Goal: Find specific page/section: Find specific page/section

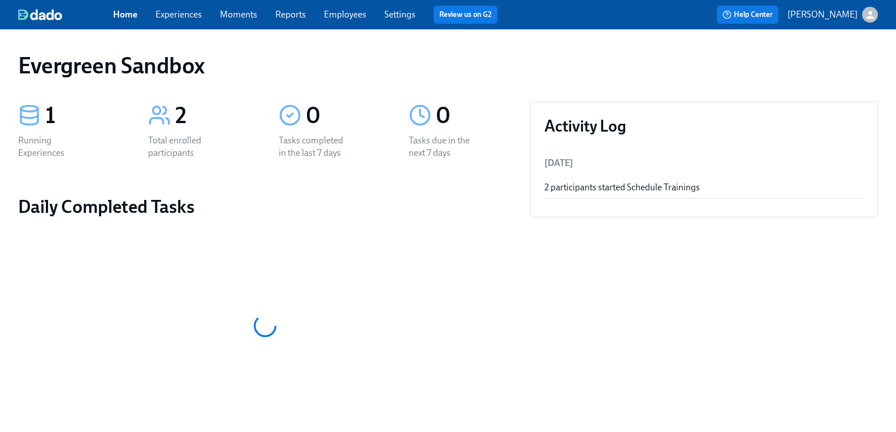
click at [867, 14] on icon "button" at bounding box center [870, 15] width 12 height 12
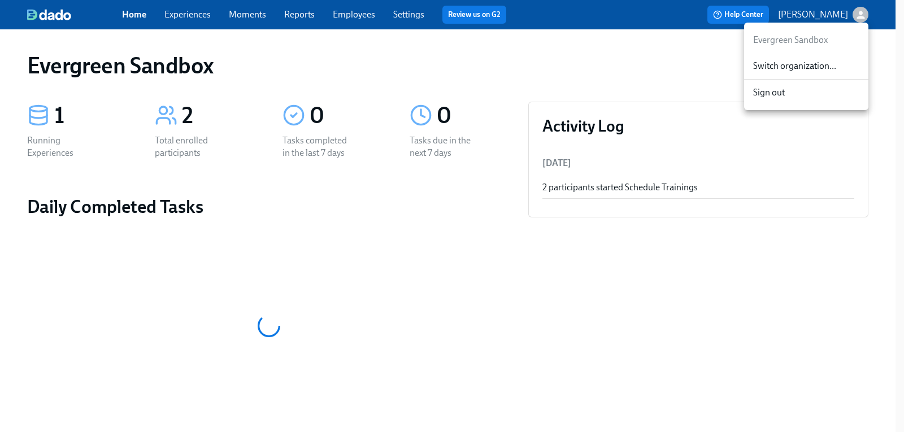
click at [793, 65] on span "Switch organization..." at bounding box center [807, 66] width 106 height 12
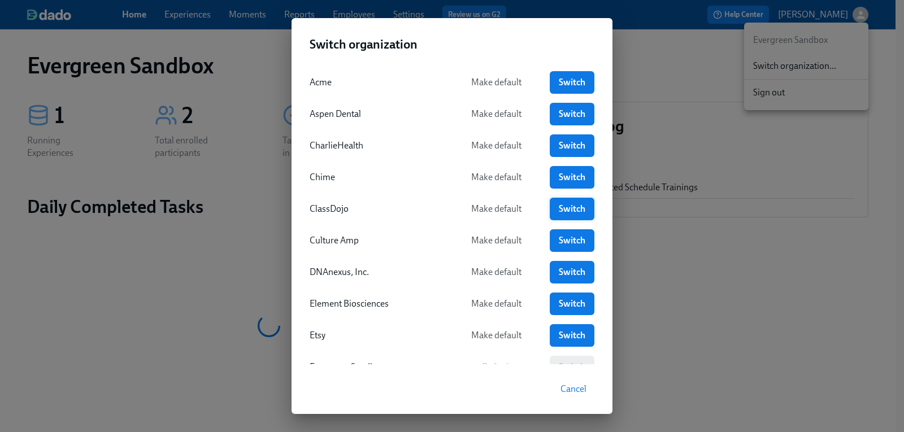
scroll to position [57, 0]
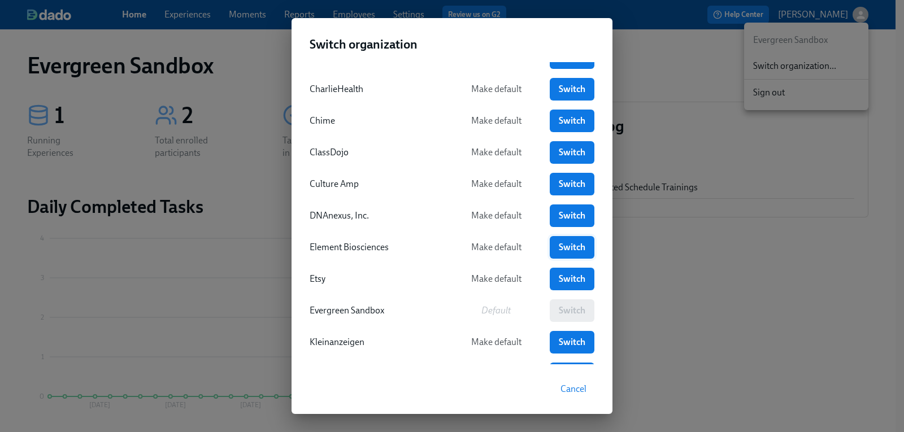
click at [574, 248] on span "Switch" at bounding box center [572, 247] width 29 height 11
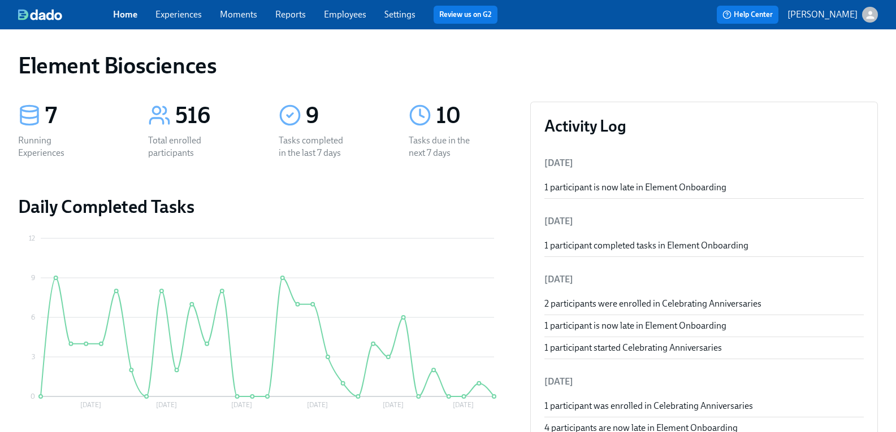
click at [348, 14] on link "Employees" at bounding box center [345, 14] width 42 height 11
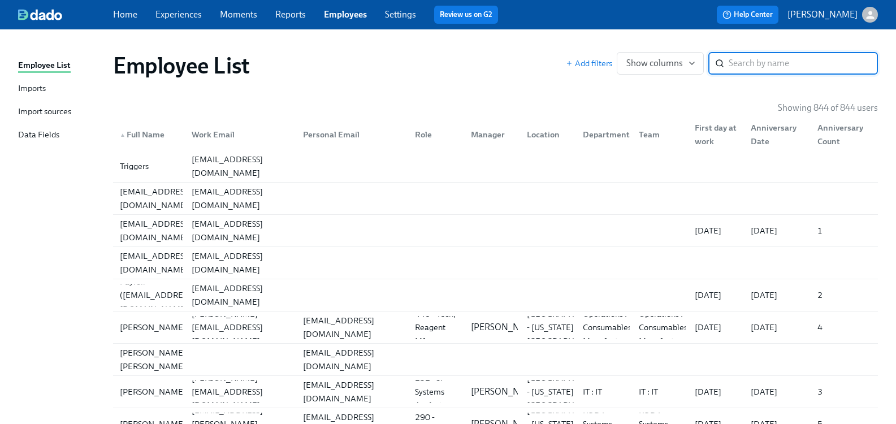
click at [791, 67] on input "search" at bounding box center [803, 63] width 149 height 23
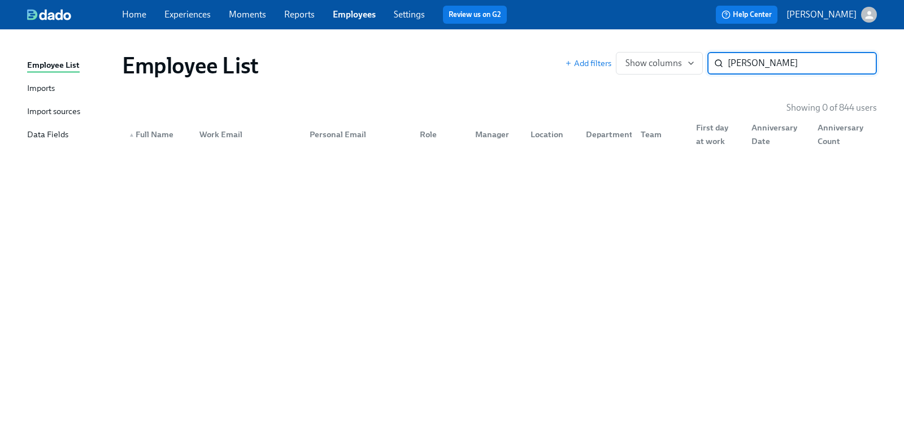
type input "andrew price"
click at [873, 15] on icon "button" at bounding box center [870, 15] width 12 height 12
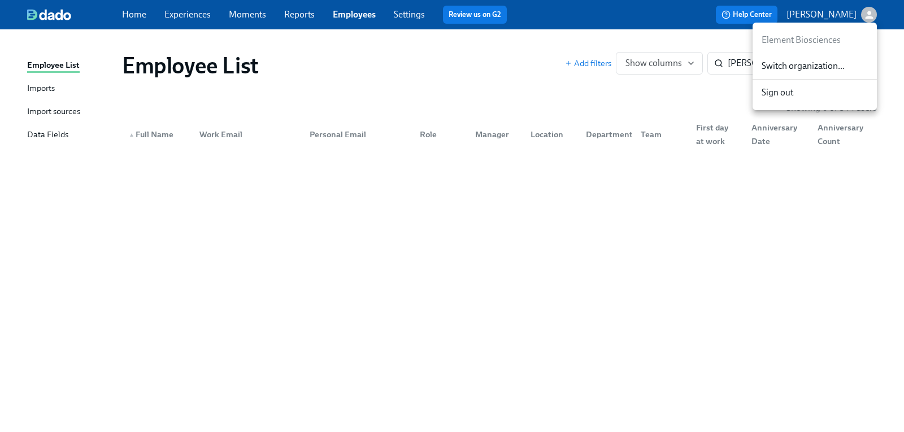
click at [820, 63] on span "Switch organization..." at bounding box center [815, 66] width 106 height 12
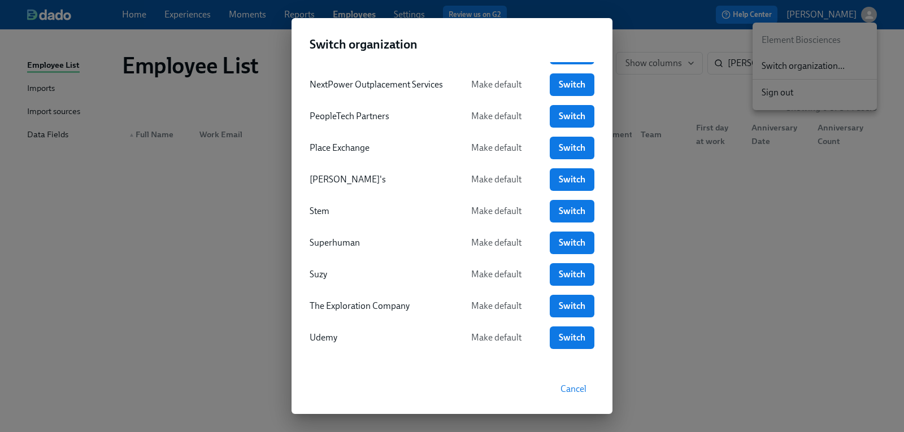
scroll to position [448, 0]
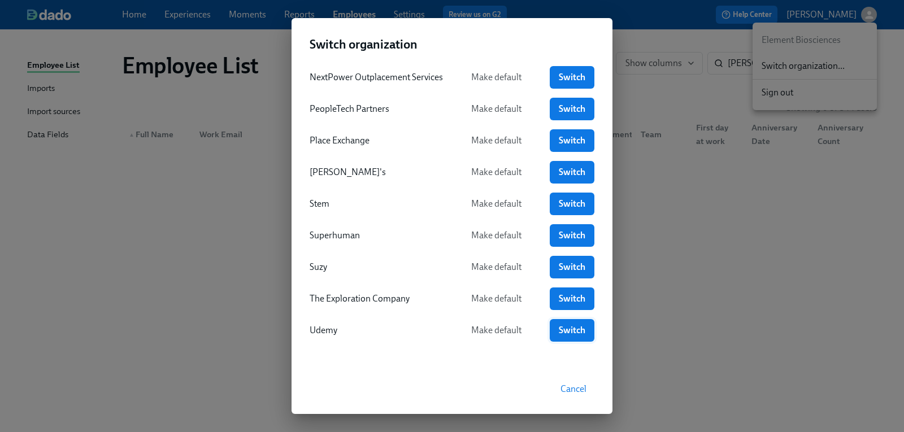
click at [571, 331] on span "Switch" at bounding box center [572, 330] width 29 height 11
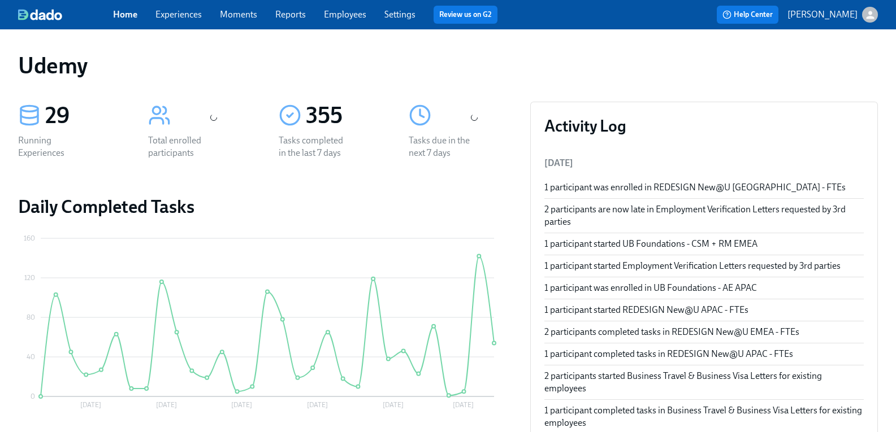
click at [364, 15] on link "Employees" at bounding box center [345, 14] width 42 height 11
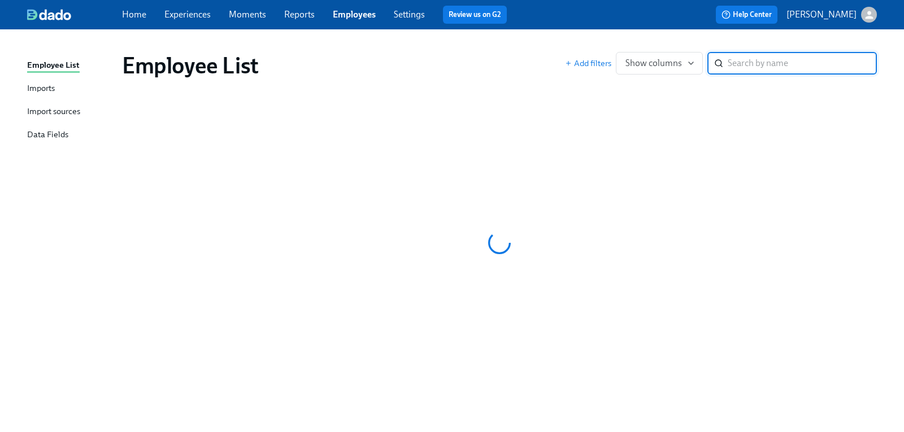
click at [754, 65] on input "search" at bounding box center [802, 63] width 149 height 23
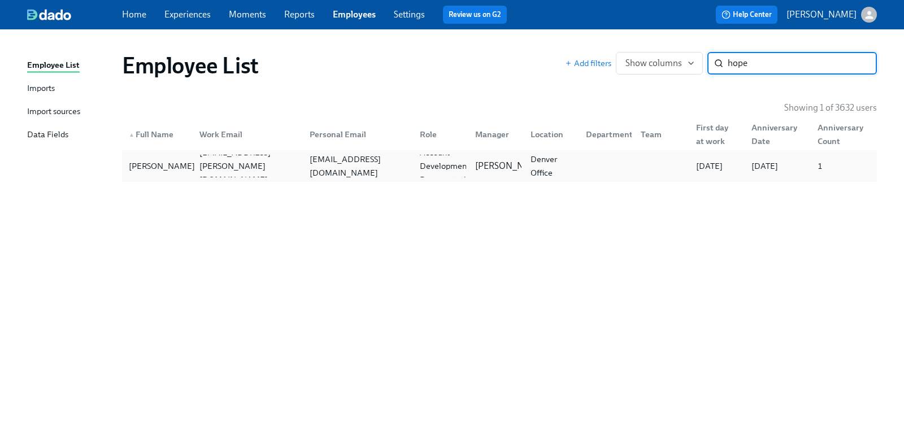
type input "hope"
click at [131, 171] on div "[PERSON_NAME]" at bounding box center [161, 166] width 75 height 14
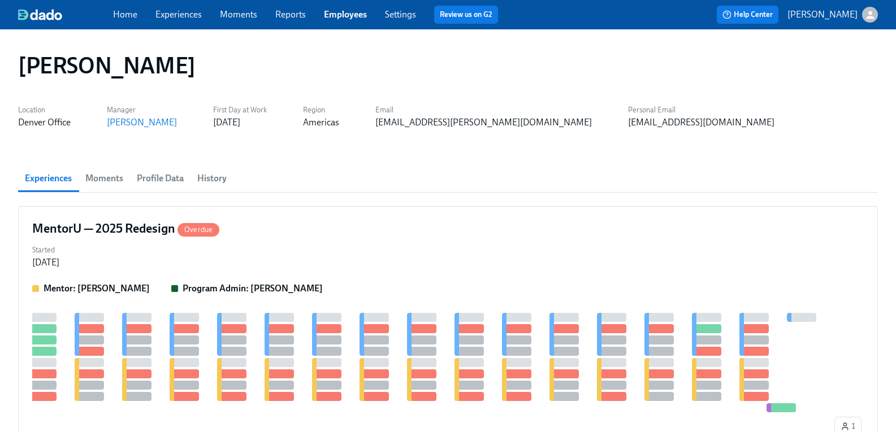
click at [216, 181] on span "History" at bounding box center [211, 179] width 29 height 16
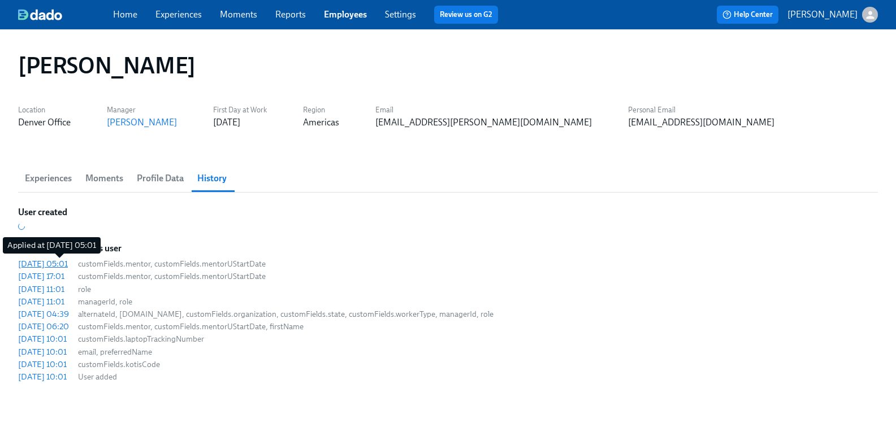
click at [61, 263] on div "[DATE] 05:01" at bounding box center [43, 263] width 50 height 11
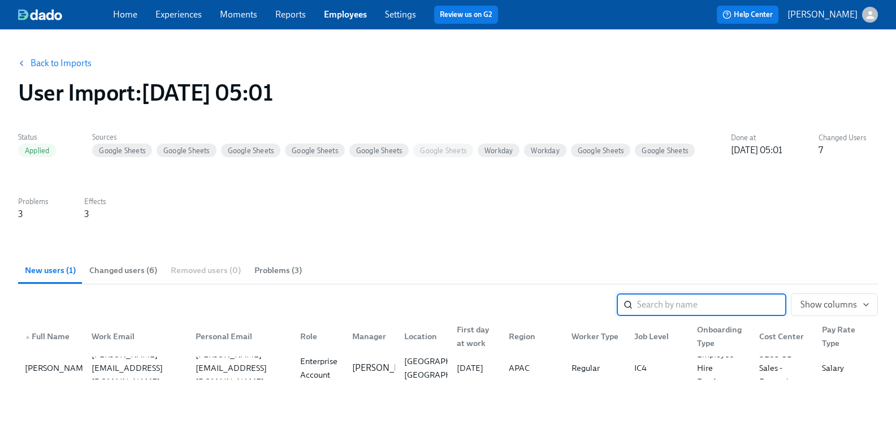
click at [282, 271] on span "Problems (3)" at bounding box center [277, 270] width 47 height 13
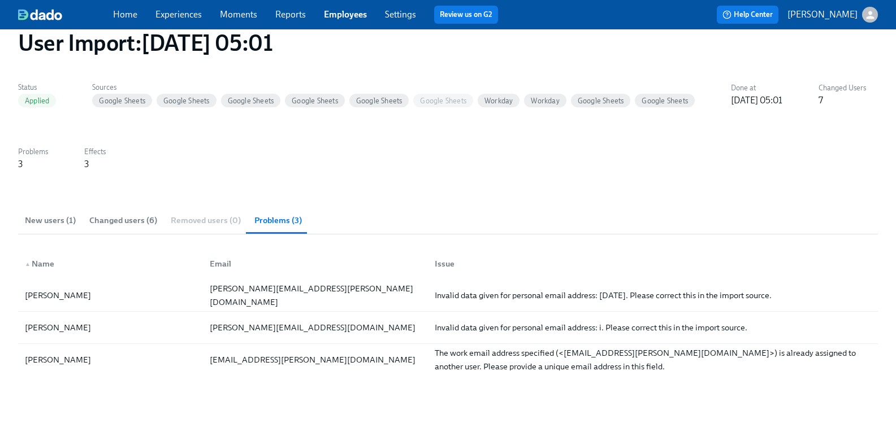
scroll to position [113, 0]
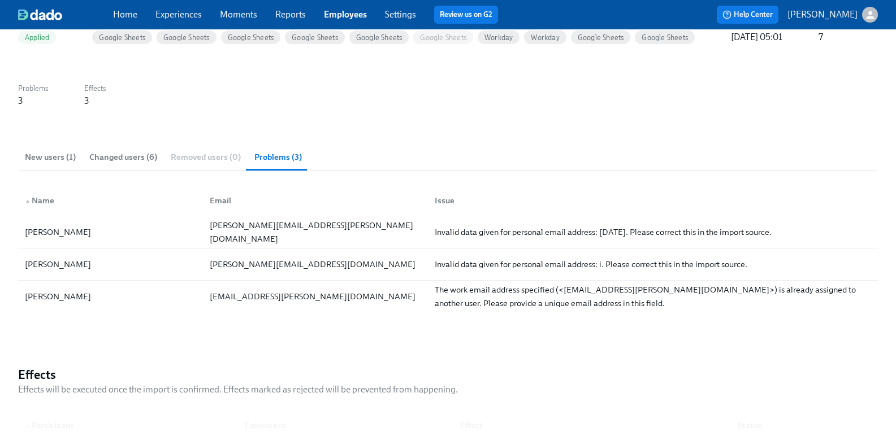
click at [122, 159] on span "Changed users (6)" at bounding box center [123, 157] width 68 height 13
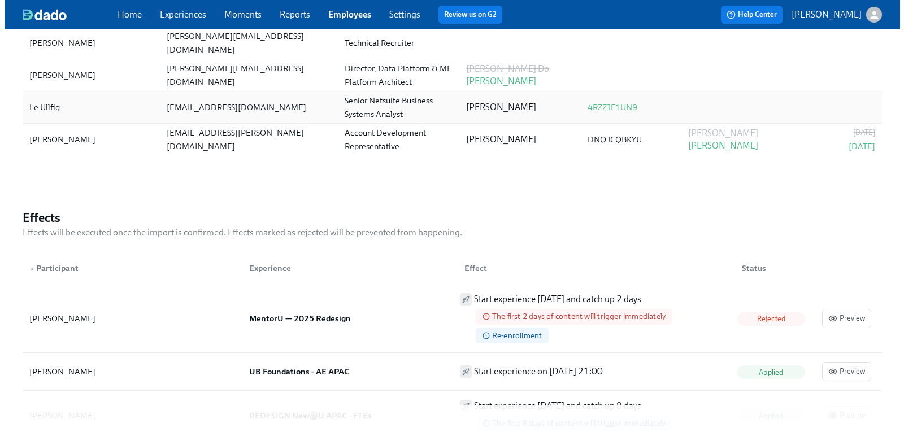
scroll to position [396, 0]
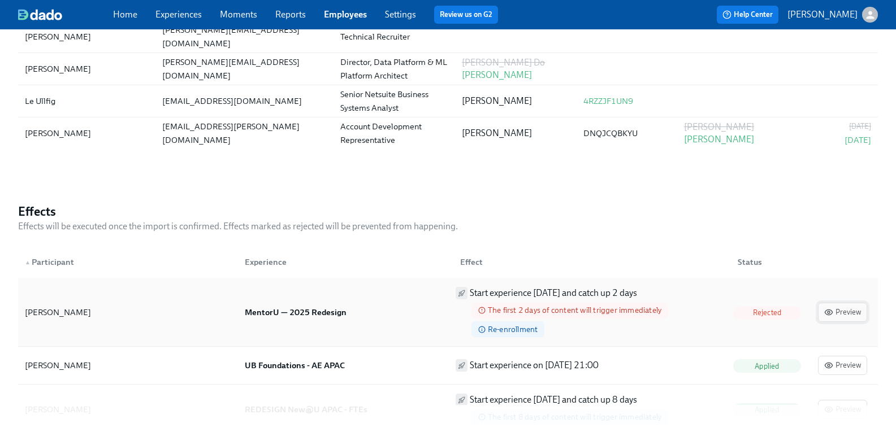
click at [837, 315] on span "Preview" at bounding box center [842, 312] width 37 height 11
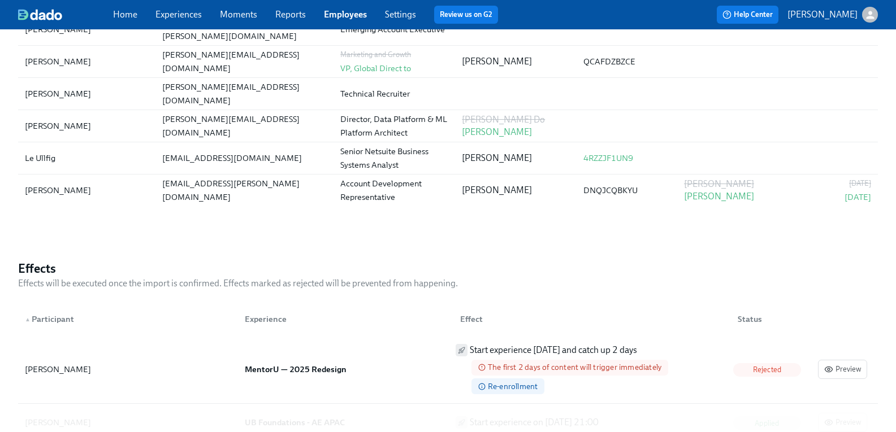
scroll to position [339, 0]
